Goal: Transaction & Acquisition: Obtain resource

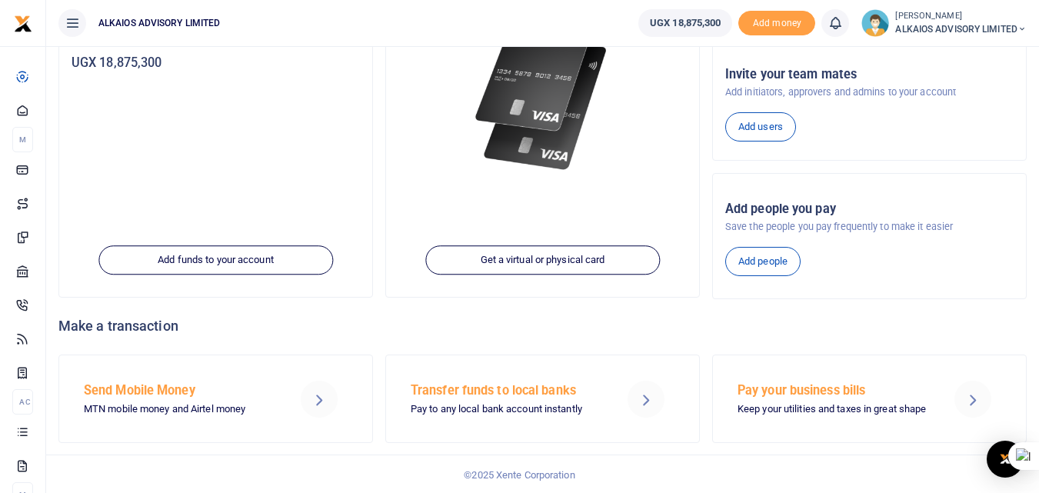
scroll to position [232, 0]
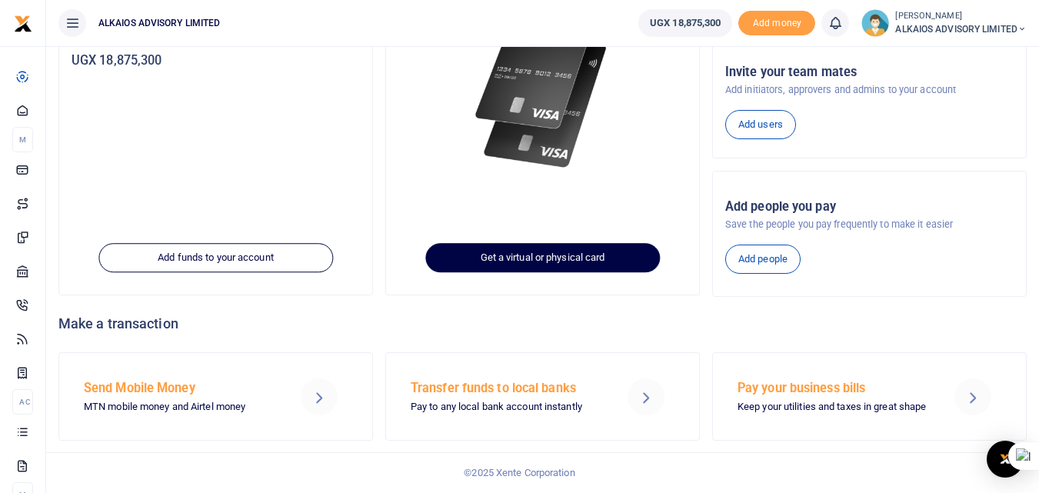
click at [464, 266] on link "Get a virtual or physical card" at bounding box center [542, 258] width 234 height 29
